Goal: Task Accomplishment & Management: Use online tool/utility

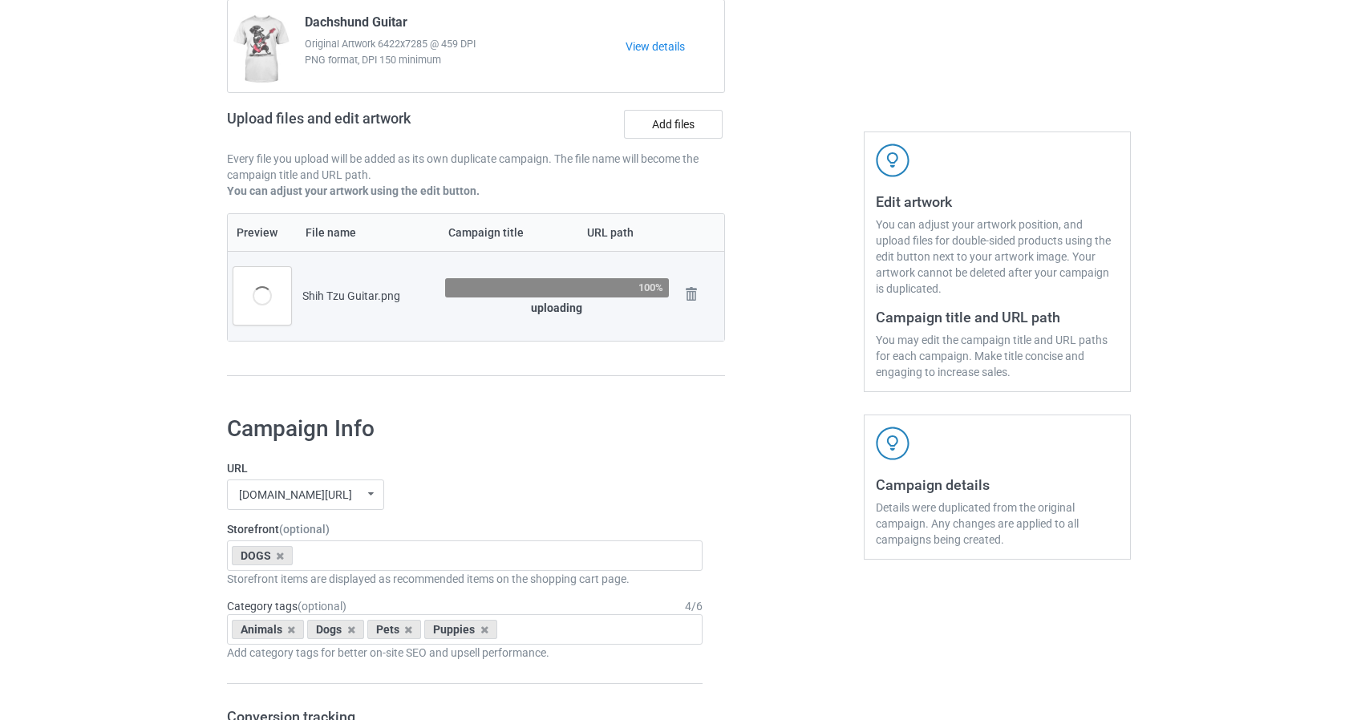
scroll to position [80, 0]
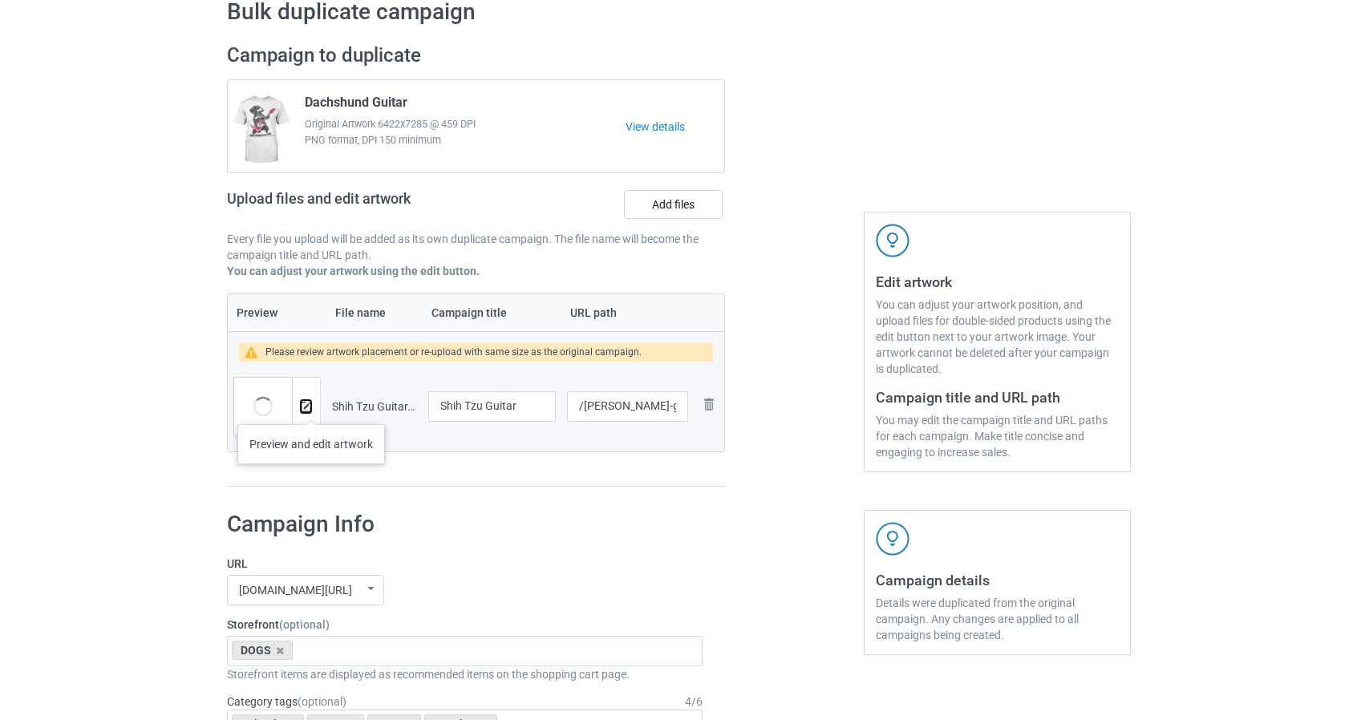
click at [306, 403] on img at bounding box center [306, 407] width 10 height 10
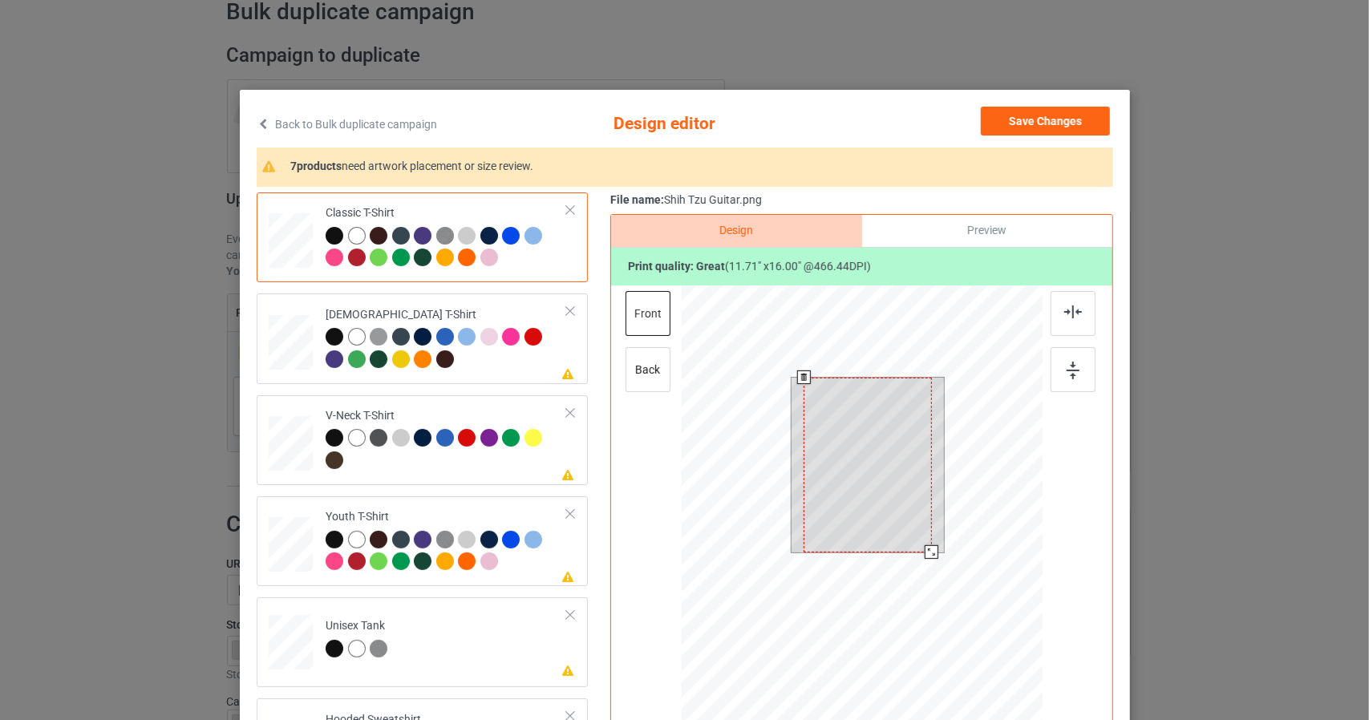
click at [996, 644] on div at bounding box center [861, 514] width 361 height 456
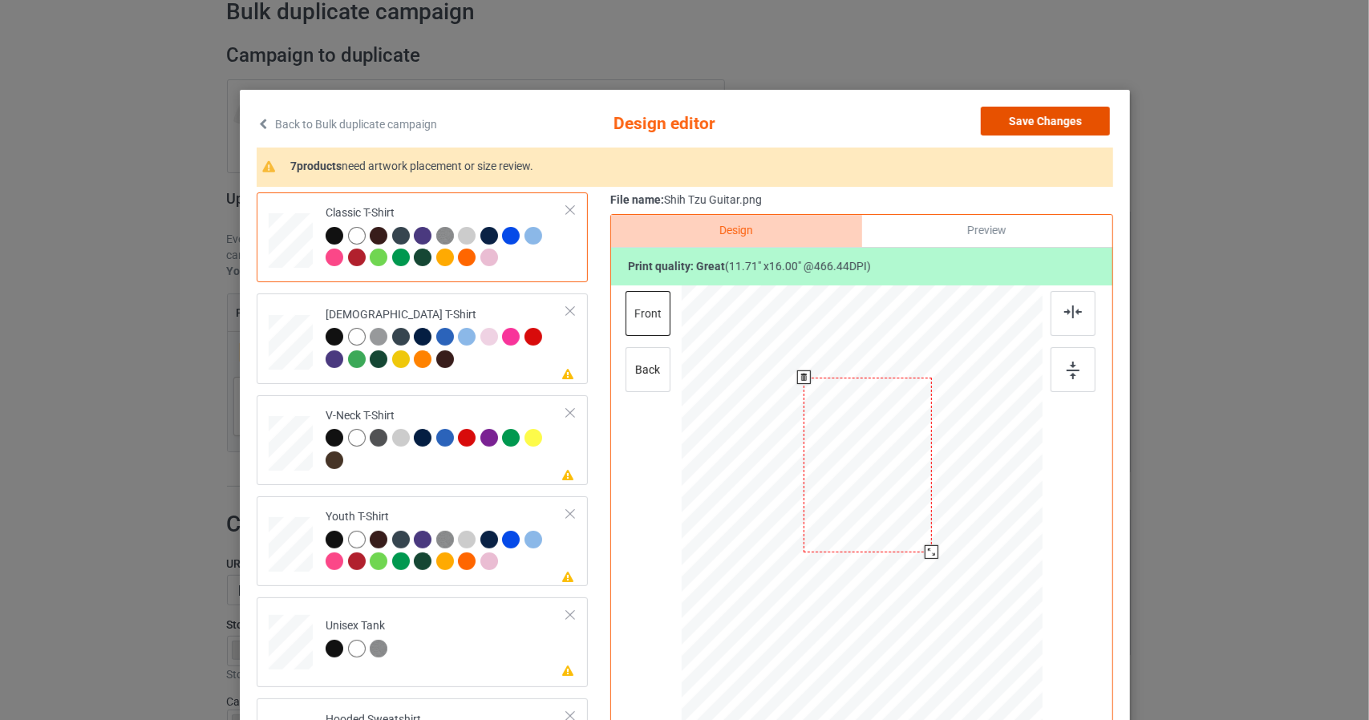
click at [1069, 118] on button "Save Changes" at bounding box center [1045, 121] width 129 height 29
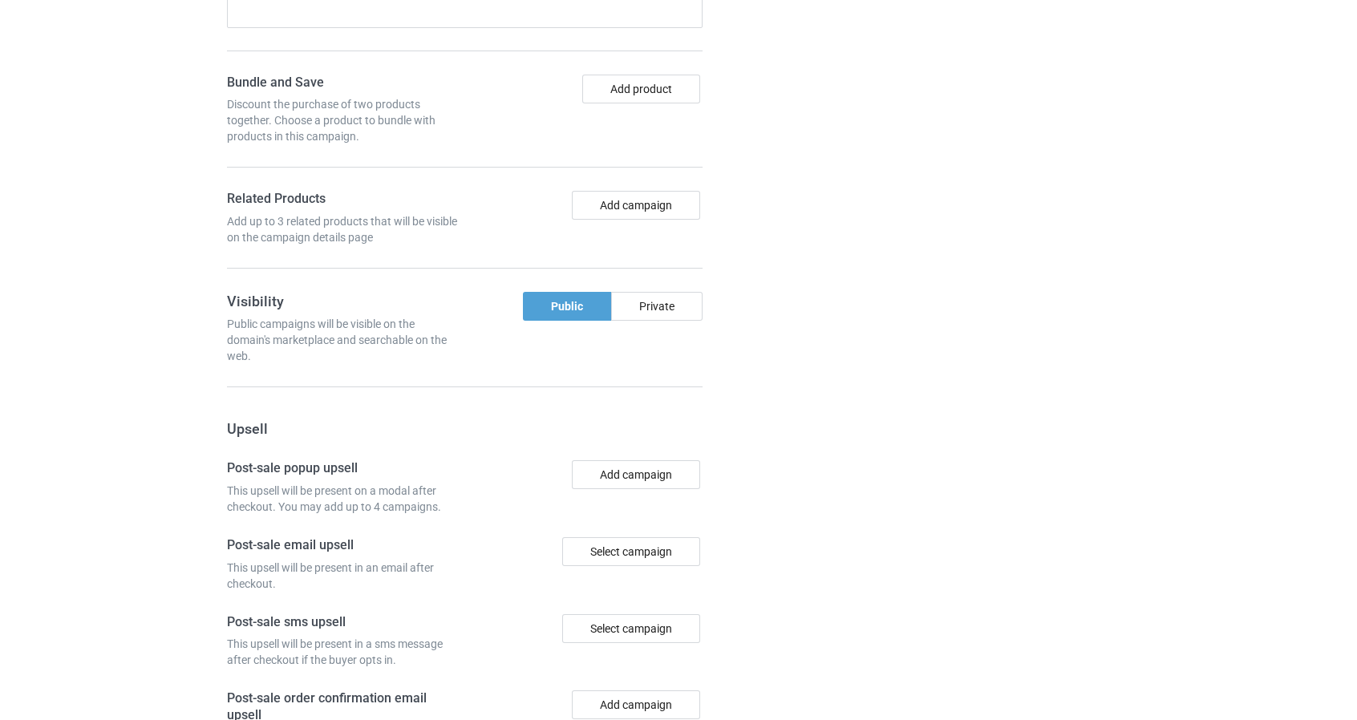
scroll to position [1345, 0]
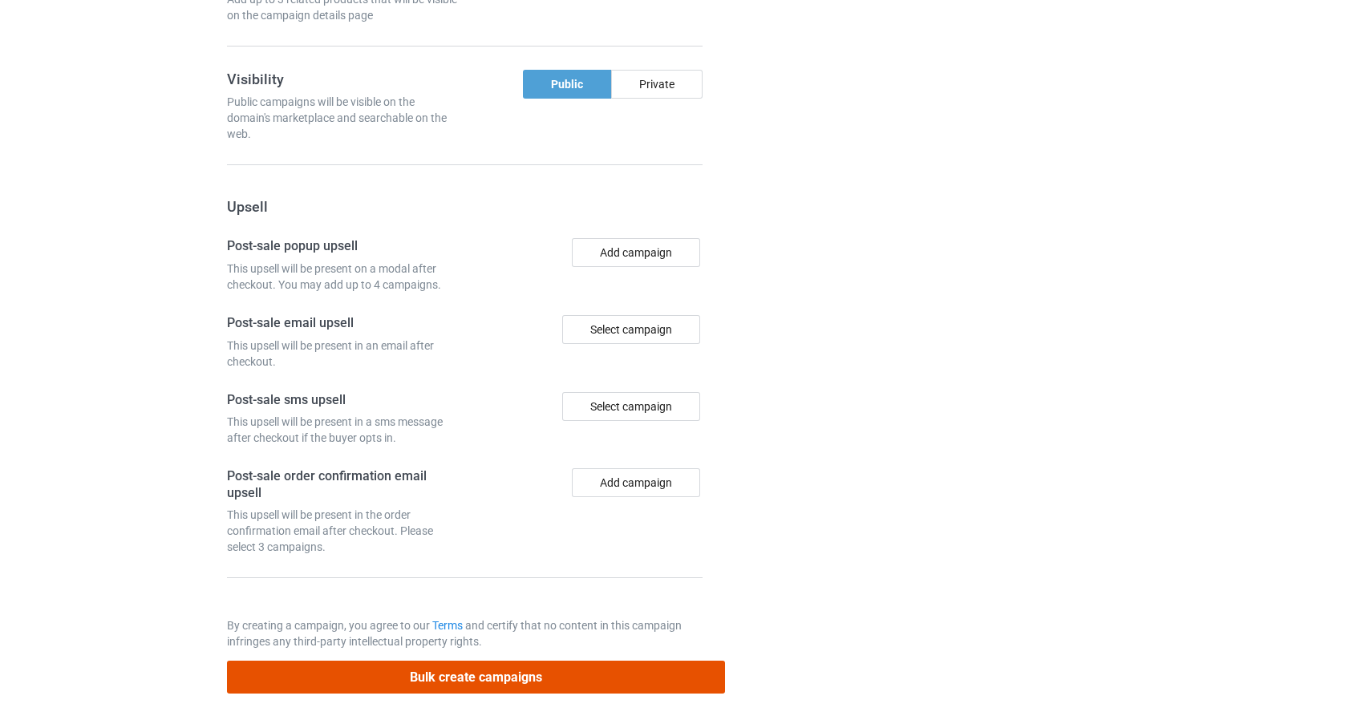
click at [676, 671] on button "Bulk create campaigns" at bounding box center [476, 677] width 499 height 33
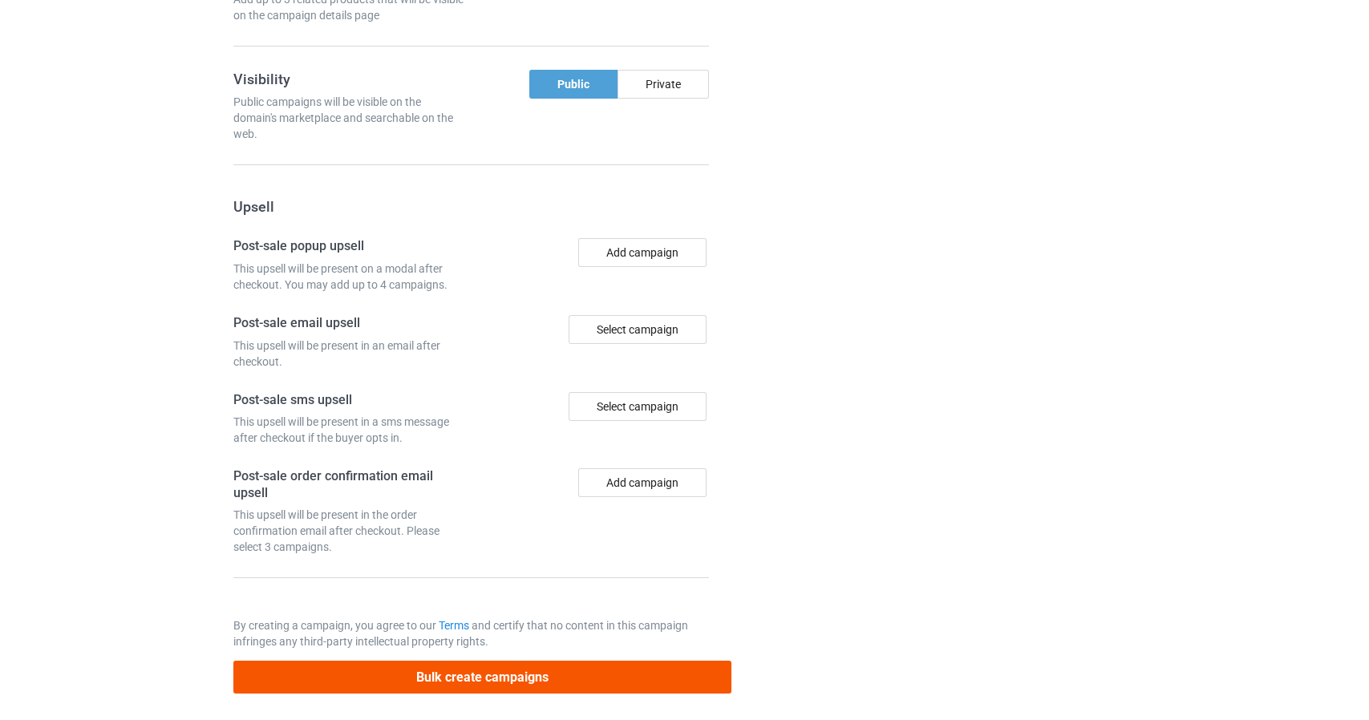
scroll to position [0, 0]
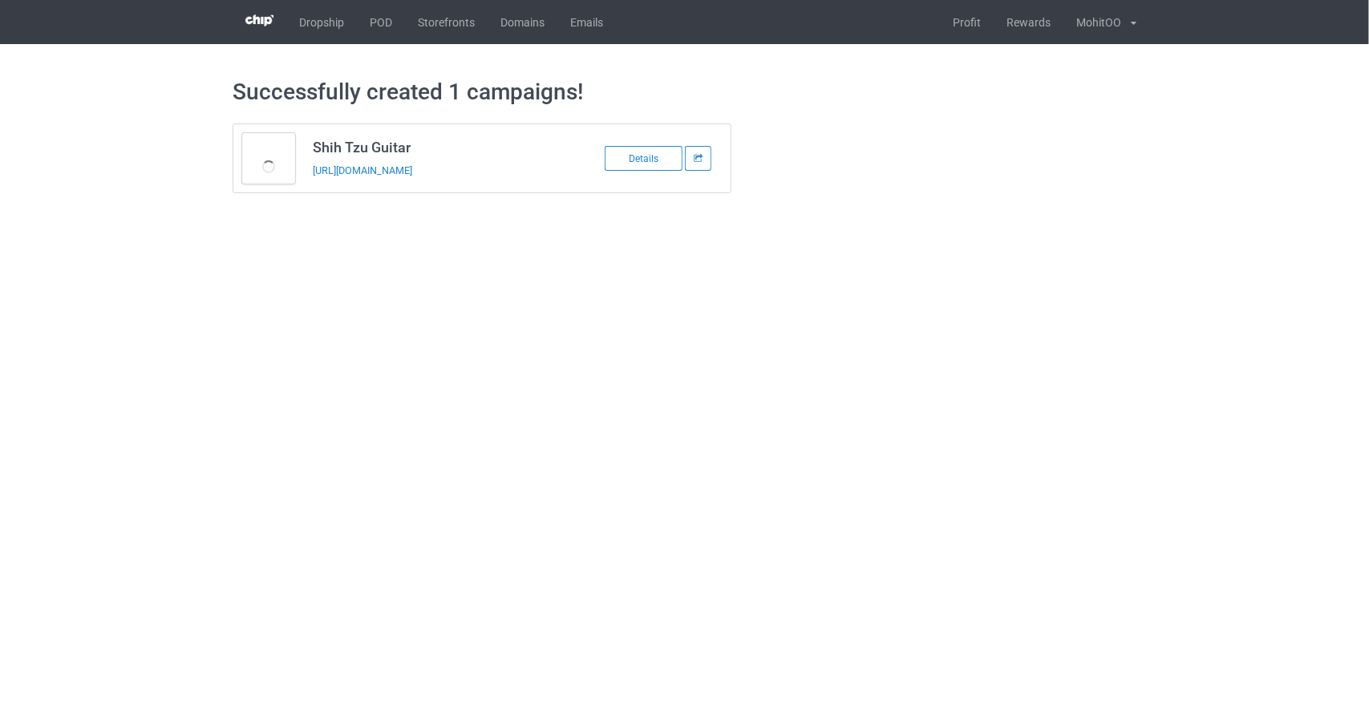
click at [385, 145] on h3 "Shih Tzu Guitar" at bounding box center [439, 147] width 253 height 18
copy h3 "Shih Tzu Guitar"
click at [618, 341] on body "Dropship POD Storefronts Domains Emails Profit Rewards MohitOO Settings Logout …" at bounding box center [684, 360] width 1369 height 720
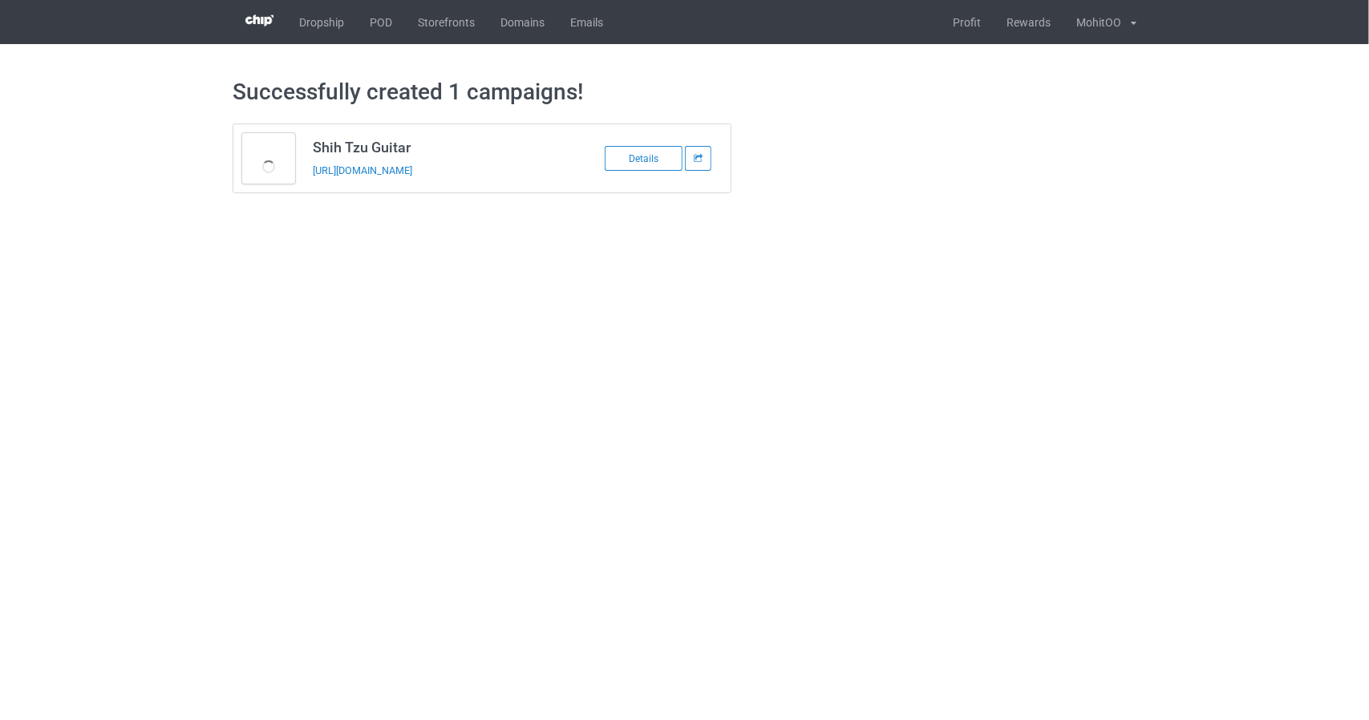
drag, startPoint x: 673, startPoint y: 284, endPoint x: 585, endPoint y: 257, distance: 91.6
click at [623, 344] on body "Dropship POD Storefronts Domains Emails Profit Rewards MohitOO Settings Logout …" at bounding box center [684, 360] width 1369 height 720
